Goal: Check status: Check status

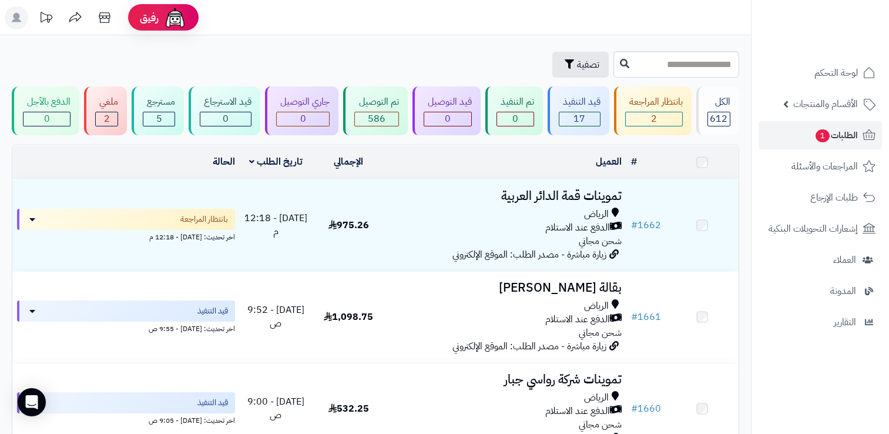
scroll to position [1234, 0]
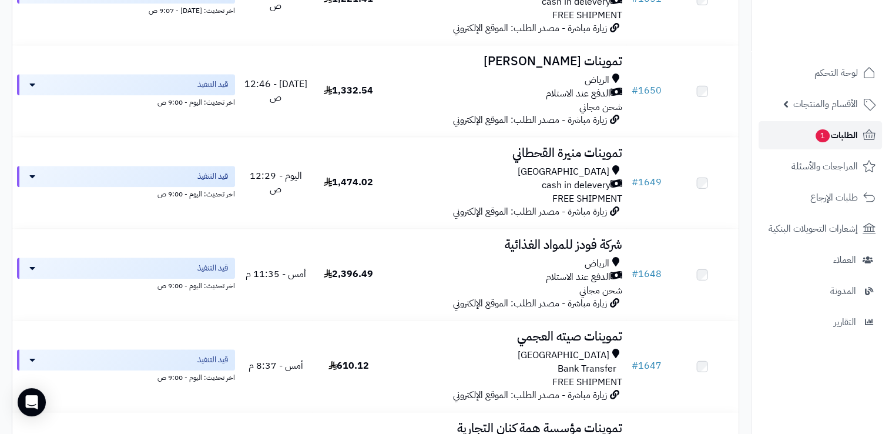
click at [831, 148] on link "الطلبات 1" at bounding box center [820, 135] width 123 height 28
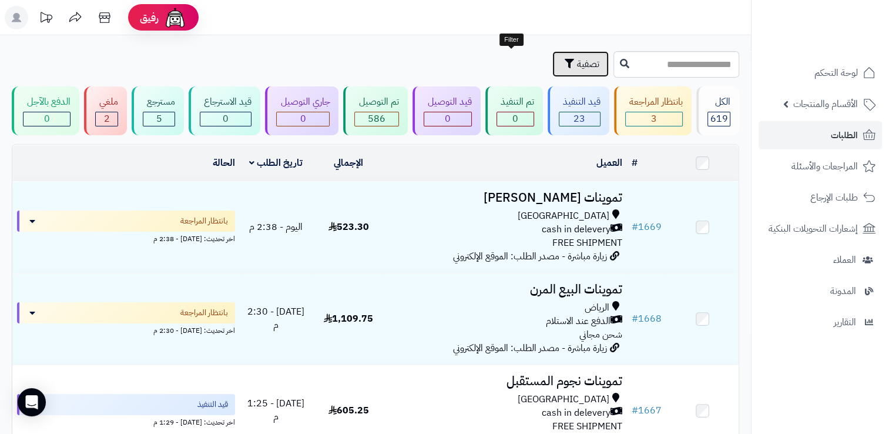
click at [552, 61] on button "تصفية" at bounding box center [580, 64] width 56 height 26
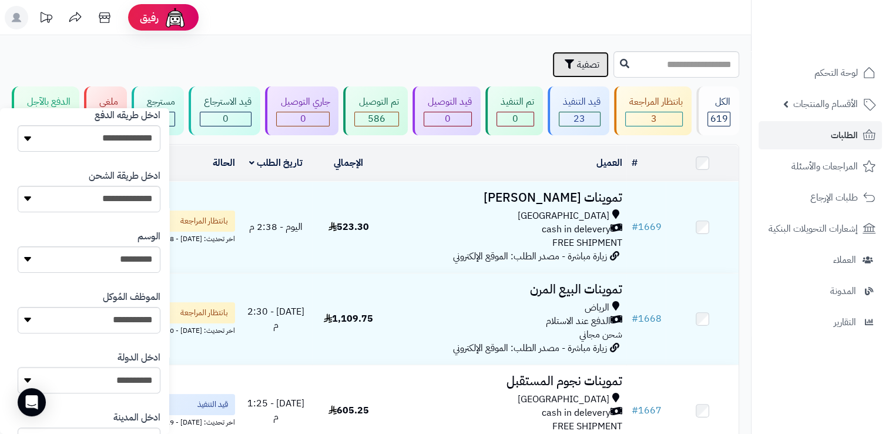
scroll to position [529, 0]
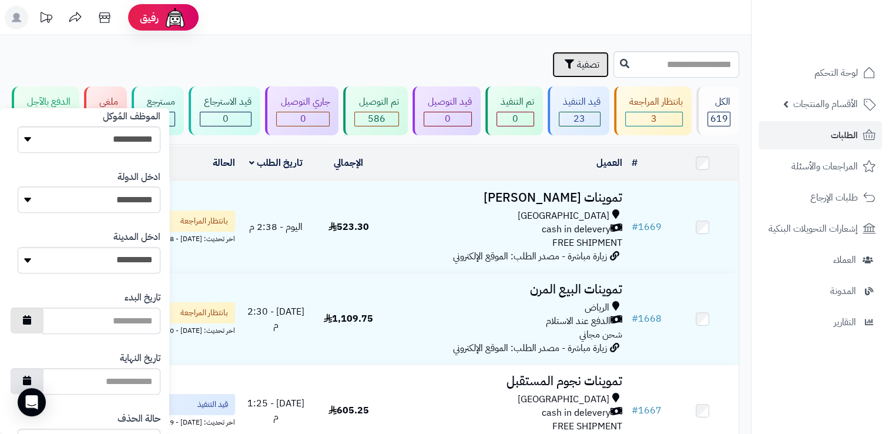
click at [31, 321] on icon "button" at bounding box center [27, 319] width 8 height 9
type input "**********"
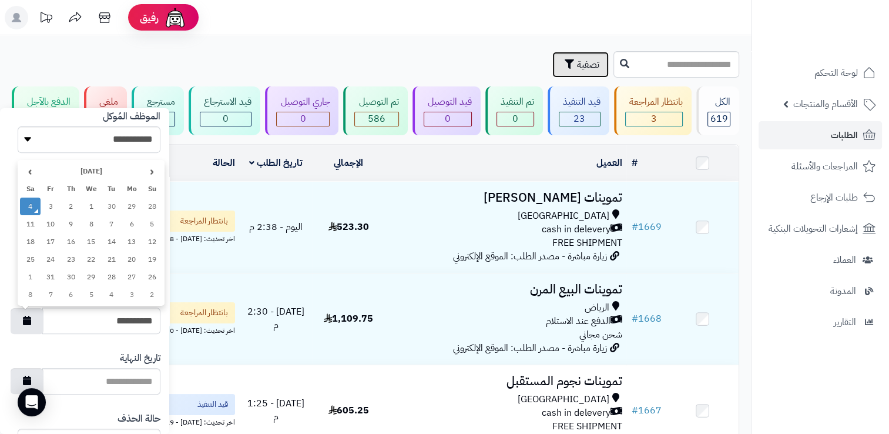
click at [29, 203] on td "4" at bounding box center [30, 206] width 21 height 18
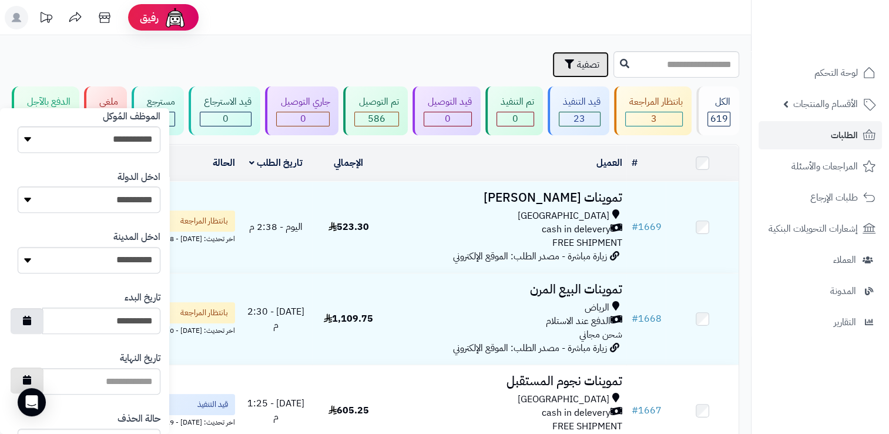
click at [31, 377] on icon "button" at bounding box center [27, 379] width 8 height 9
type input "**********"
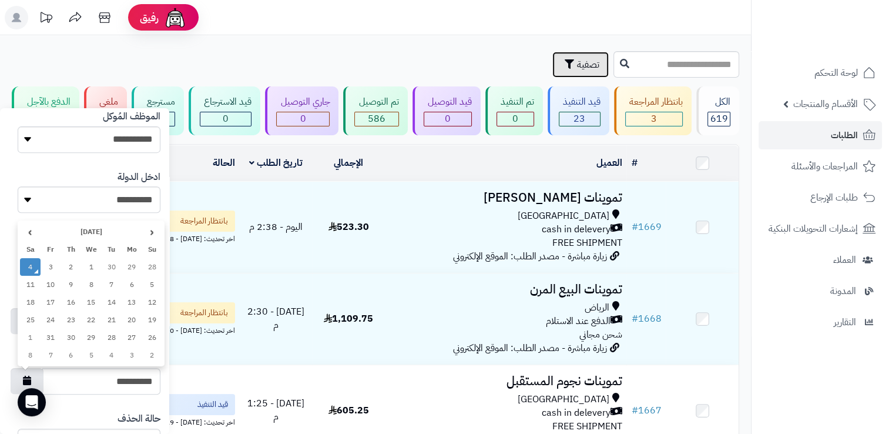
click at [28, 269] on td "4" at bounding box center [30, 267] width 21 height 18
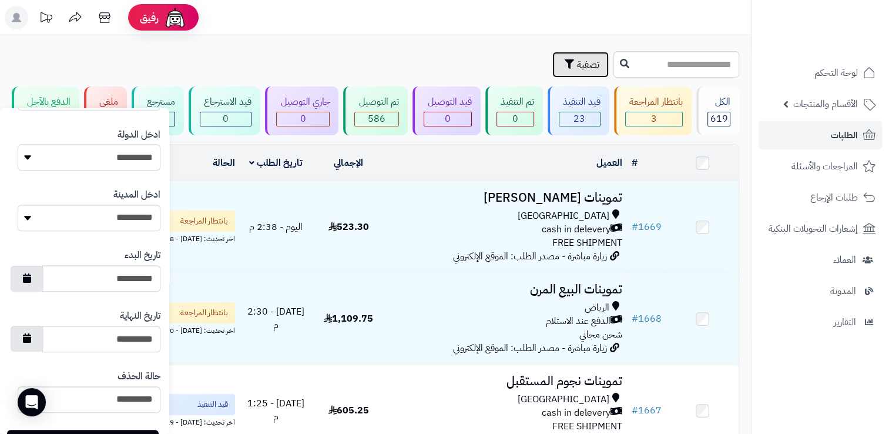
scroll to position [620, 0]
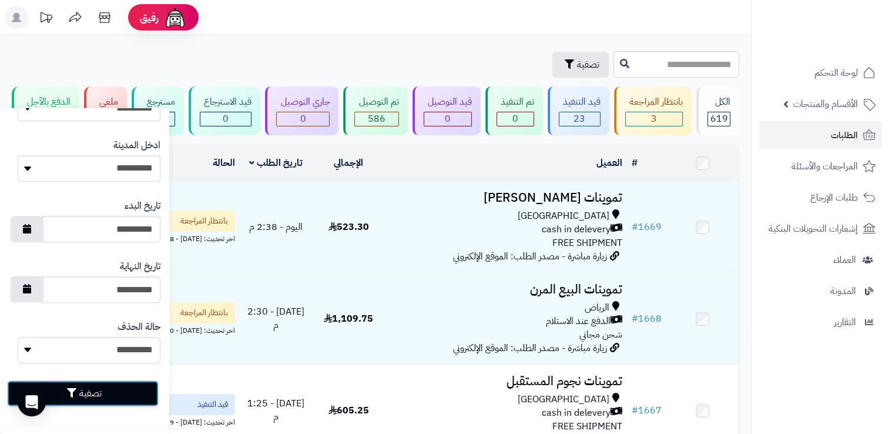
click at [125, 389] on button "تصفية" at bounding box center [83, 393] width 152 height 26
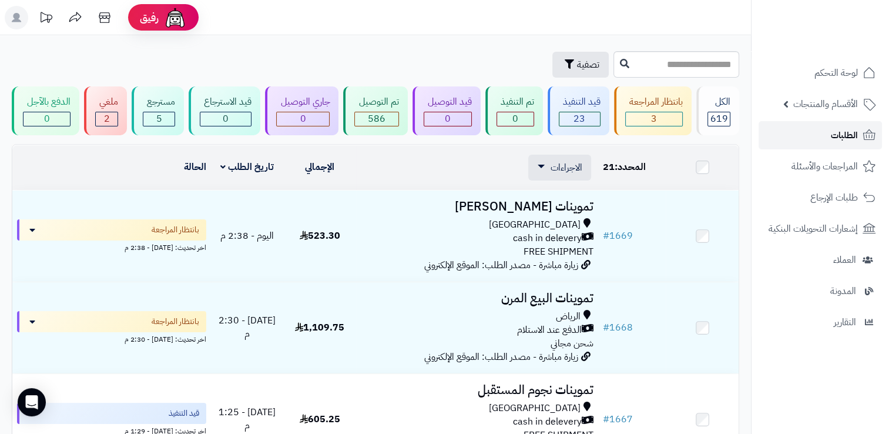
click at [835, 137] on span "الطلبات" at bounding box center [844, 135] width 27 height 16
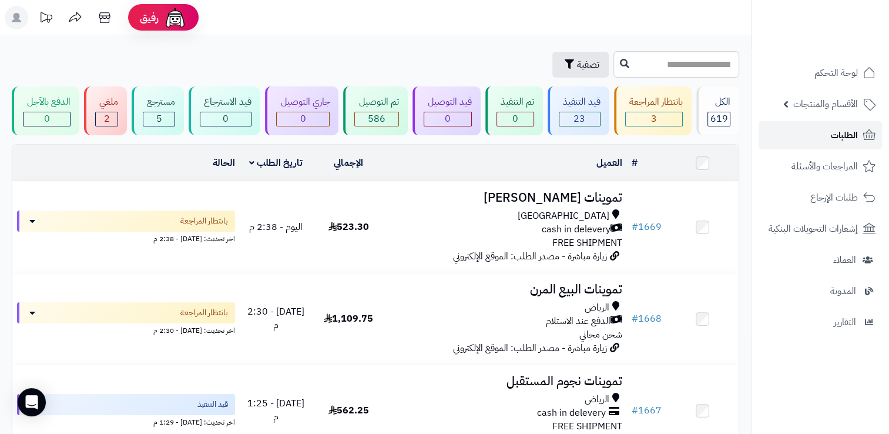
click at [855, 135] on span "الطلبات" at bounding box center [844, 135] width 27 height 16
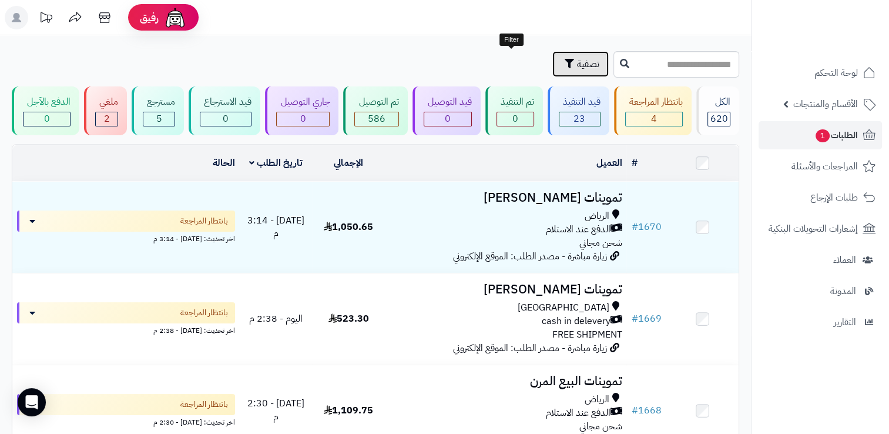
click at [552, 62] on button "تصفية" at bounding box center [580, 64] width 56 height 26
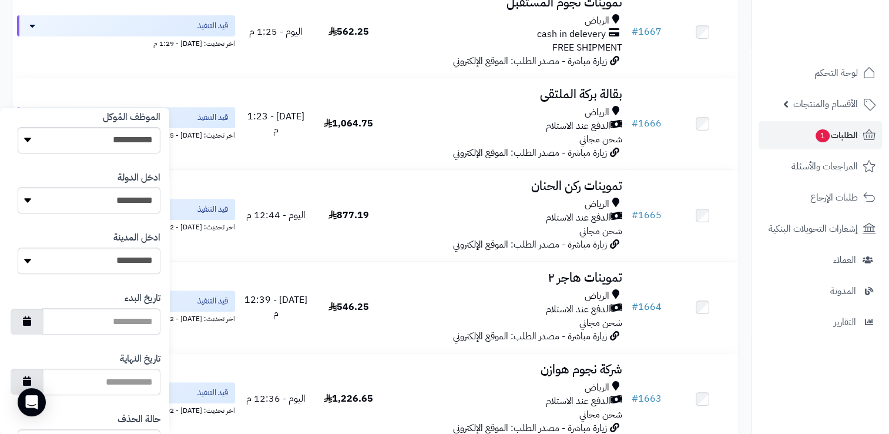
scroll to position [620, 0]
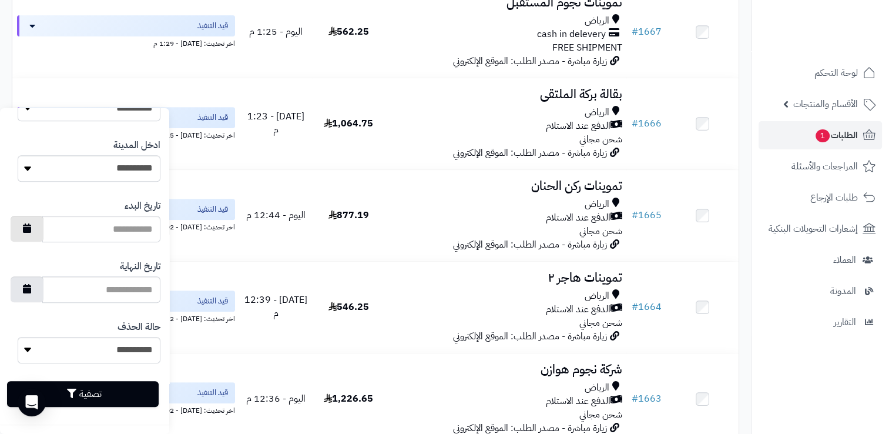
click at [31, 232] on button "button" at bounding box center [27, 229] width 33 height 26
type input "**********"
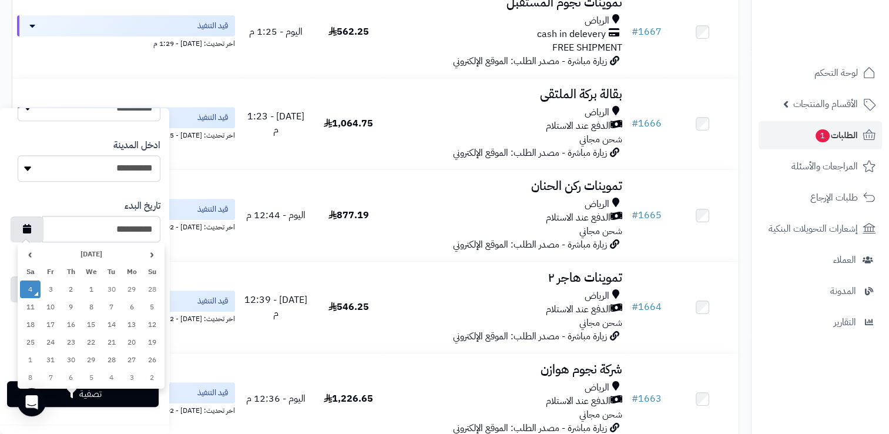
click at [26, 291] on td "4" at bounding box center [30, 289] width 21 height 18
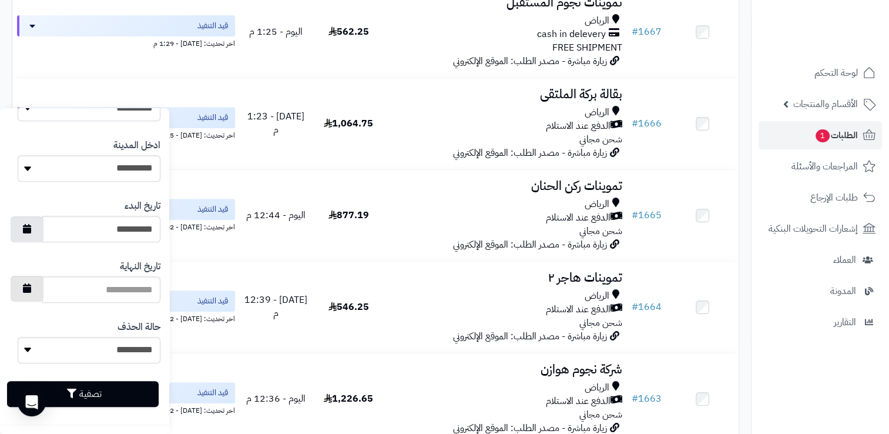
click at [31, 290] on icon "button" at bounding box center [27, 287] width 8 height 9
type input "**********"
click at [115, 399] on button "تصفية" at bounding box center [83, 393] width 152 height 26
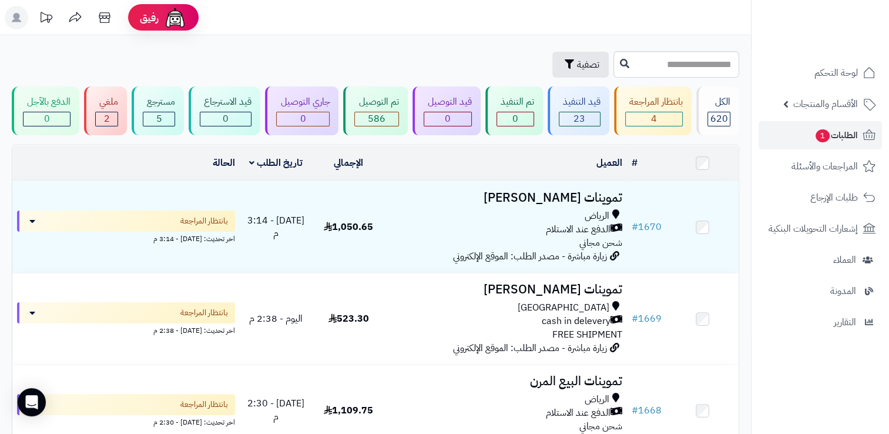
click at [703, 169] on td at bounding box center [702, 163] width 73 height 36
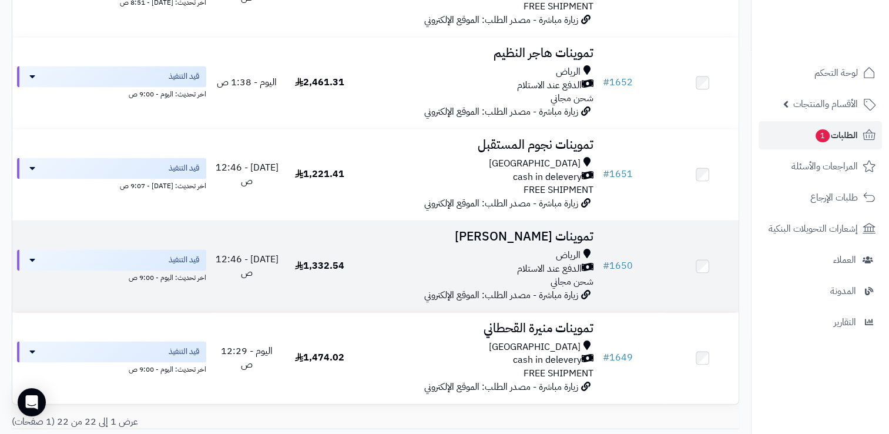
scroll to position [1897, 0]
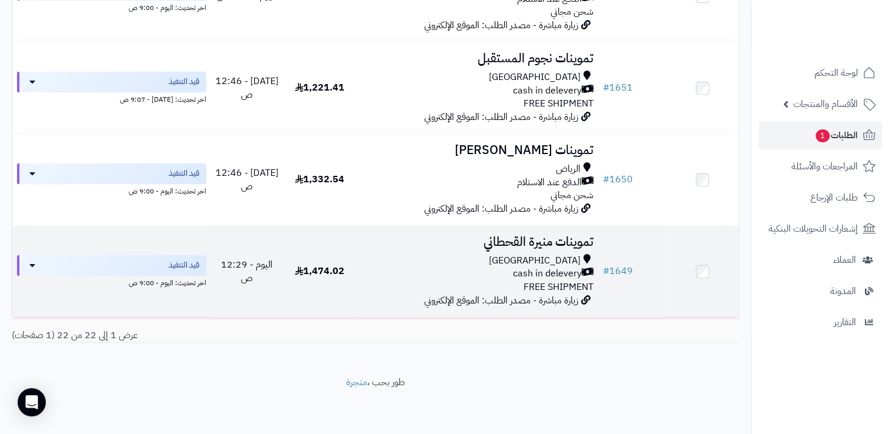
drag, startPoint x: 359, startPoint y: 279, endPoint x: 307, endPoint y: 269, distance: 53.1
click at [307, 269] on tr "# 1649 تموينات منيرة القحطاني Riyadh cash in delevery FREE SHIPMENT زيارة مباشر…" at bounding box center [375, 271] width 726 height 91
drag, startPoint x: 307, startPoint y: 269, endPoint x: 321, endPoint y: 273, distance: 15.3
click at [321, 273] on span "1,474.02" at bounding box center [319, 271] width 49 height 14
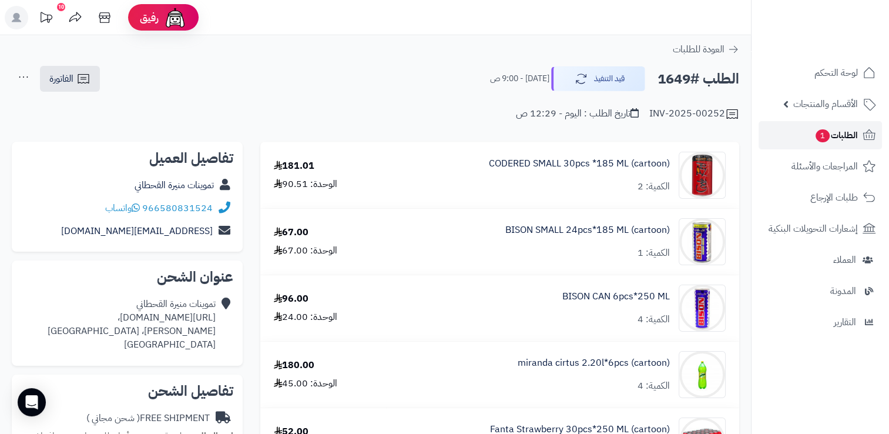
click at [828, 137] on span "الطلبات 1" at bounding box center [835, 135] width 43 height 16
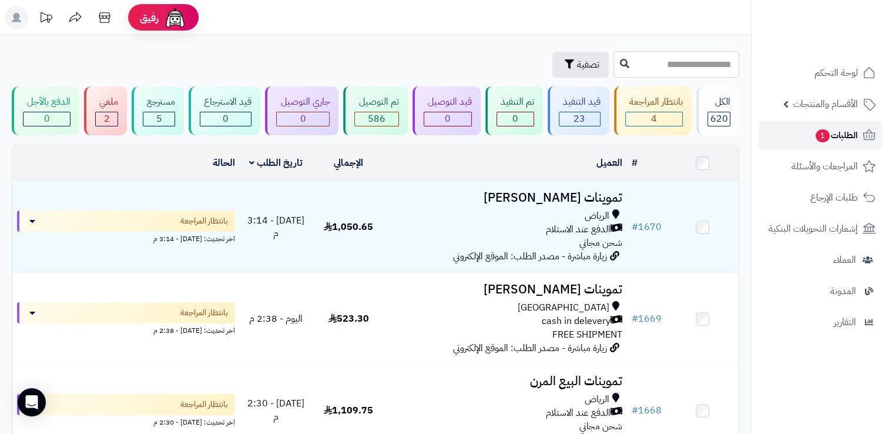
click at [814, 123] on link "الطلبات 1" at bounding box center [820, 135] width 123 height 28
click at [810, 140] on link "الطلبات 1" at bounding box center [820, 135] width 123 height 28
click at [840, 142] on span "الطلبات 1" at bounding box center [835, 135] width 43 height 16
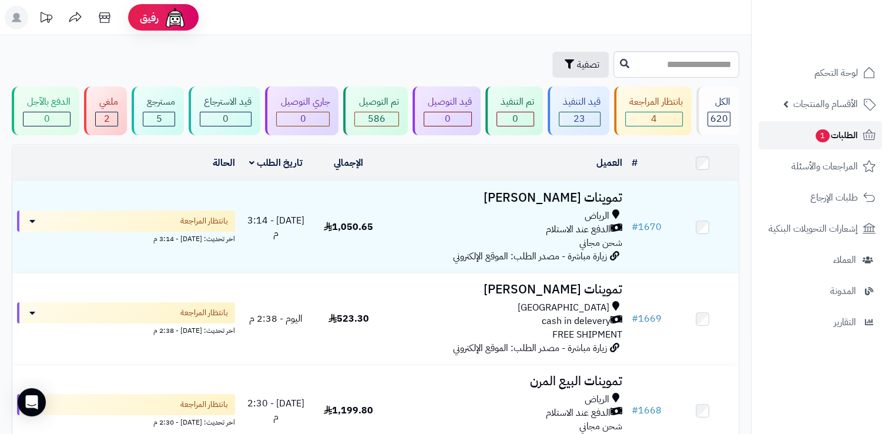
click at [814, 141] on span "الطلبات 1" at bounding box center [835, 135] width 43 height 16
click at [814, 140] on span "الطلبات 1" at bounding box center [835, 135] width 43 height 16
click at [786, 141] on link "الطلبات 1" at bounding box center [820, 135] width 123 height 28
click at [797, 140] on link "الطلبات 1" at bounding box center [820, 135] width 123 height 28
click at [831, 140] on span "الطلبات 1" at bounding box center [835, 135] width 43 height 16
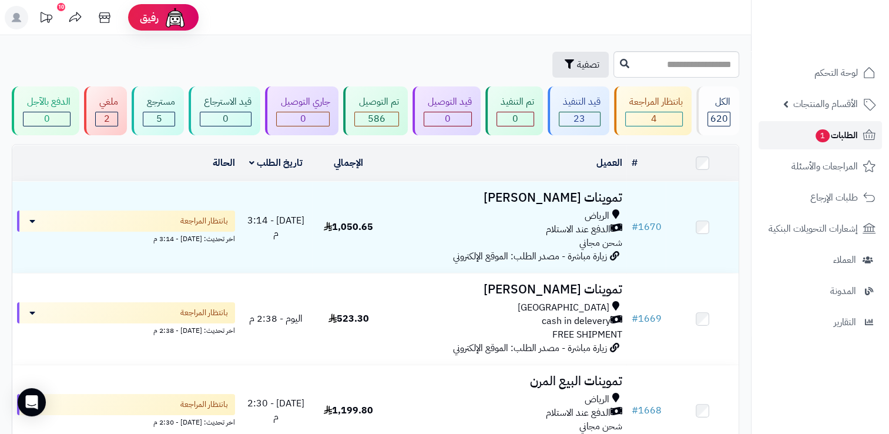
click at [831, 140] on span "الطلبات 1" at bounding box center [835, 135] width 43 height 16
